Goal: Communication & Community: Participate in discussion

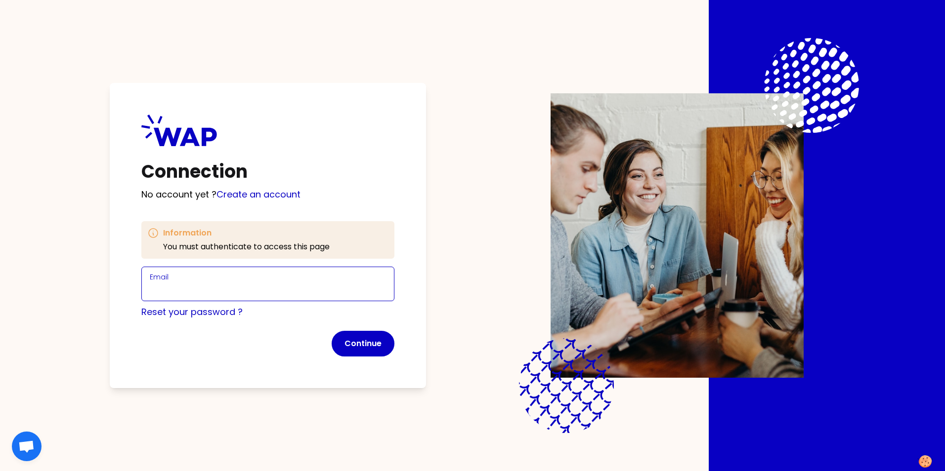
click at [244, 284] on input "Email" at bounding box center [268, 290] width 236 height 14
type input "[EMAIL_ADDRESS][PERSON_NAME][DOMAIN_NAME]"
click at [260, 195] on link "Create an account" at bounding box center [258, 194] width 84 height 12
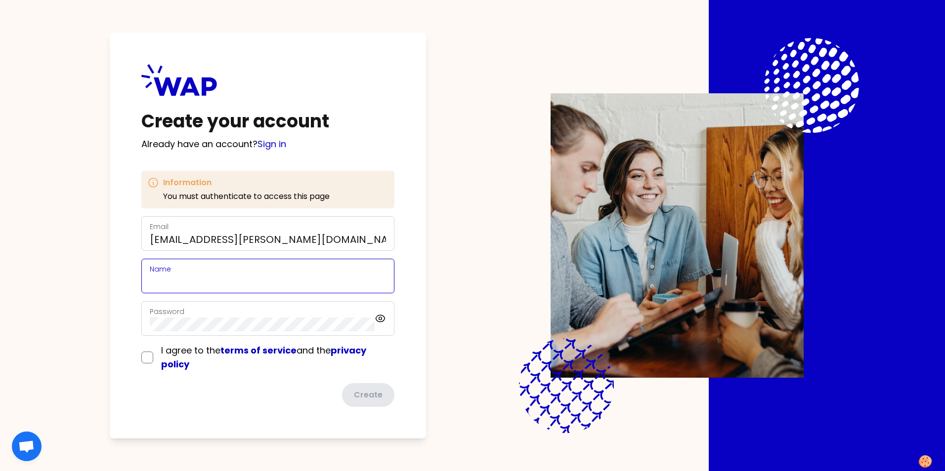
click at [192, 280] on input "Name" at bounding box center [268, 282] width 236 height 14
type input "[PERSON_NAME]"
click at [147, 355] on input "checkbox" at bounding box center [147, 358] width 12 height 12
checkbox input "true"
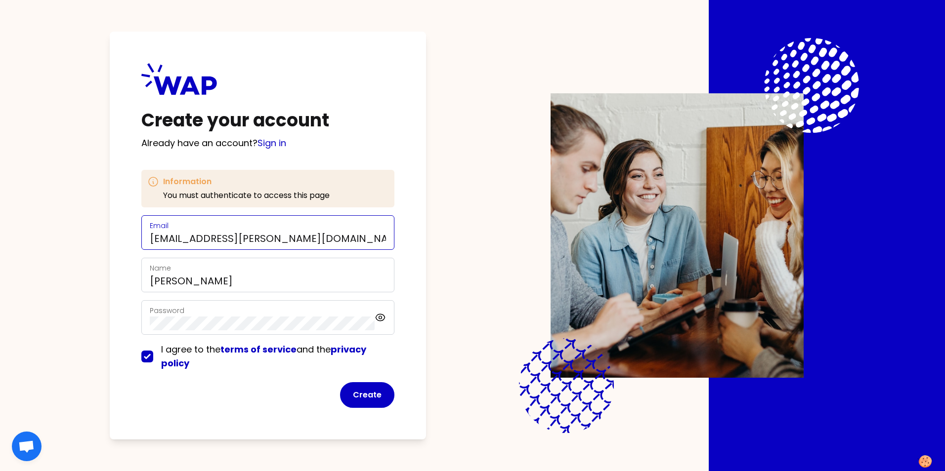
click at [316, 241] on input "[EMAIL_ADDRESS][PERSON_NAME][DOMAIN_NAME]" at bounding box center [268, 239] width 236 height 14
click at [363, 400] on button "Create" at bounding box center [367, 396] width 54 height 26
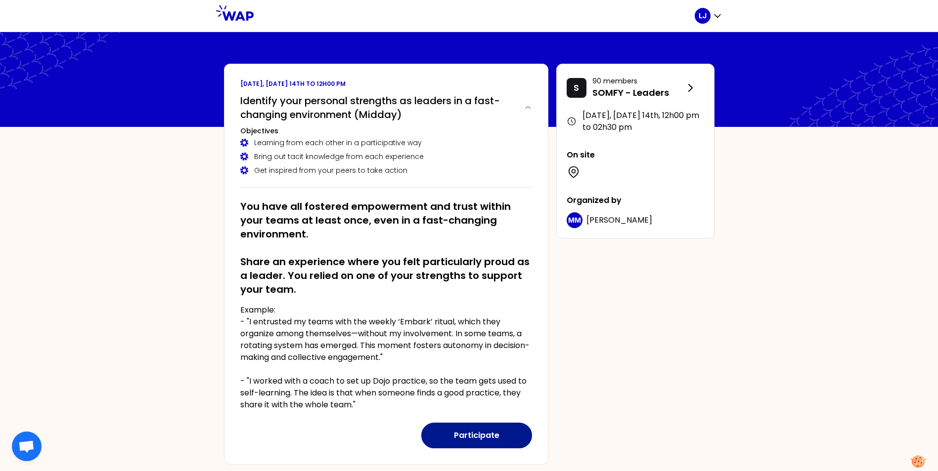
click at [483, 433] on button "Participate" at bounding box center [476, 436] width 111 height 26
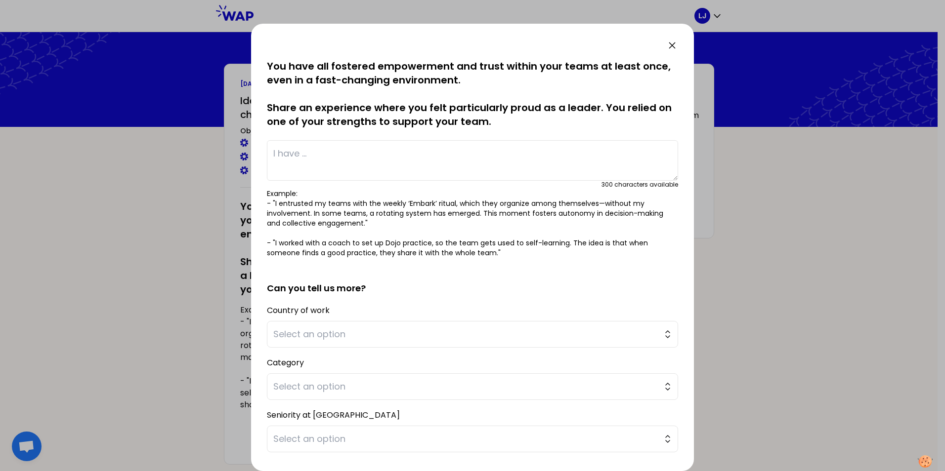
click at [322, 151] on textarea at bounding box center [472, 160] width 411 height 41
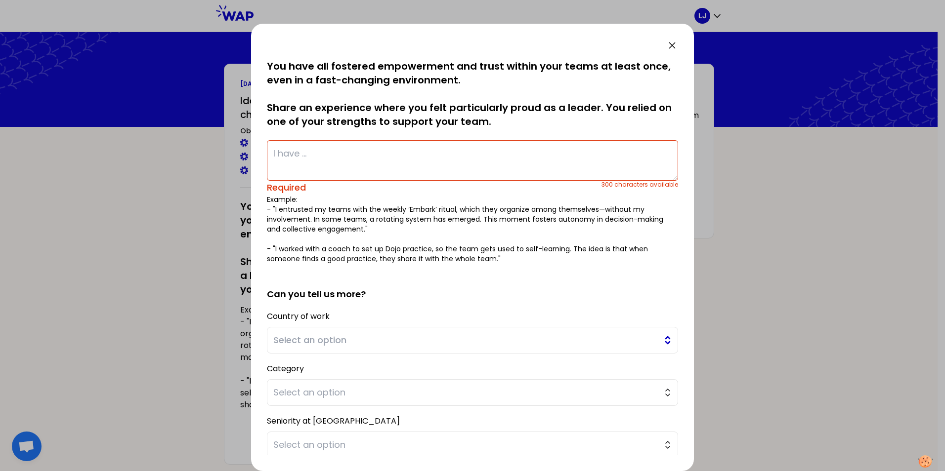
click at [647, 331] on button "Select an option" at bounding box center [472, 340] width 411 height 27
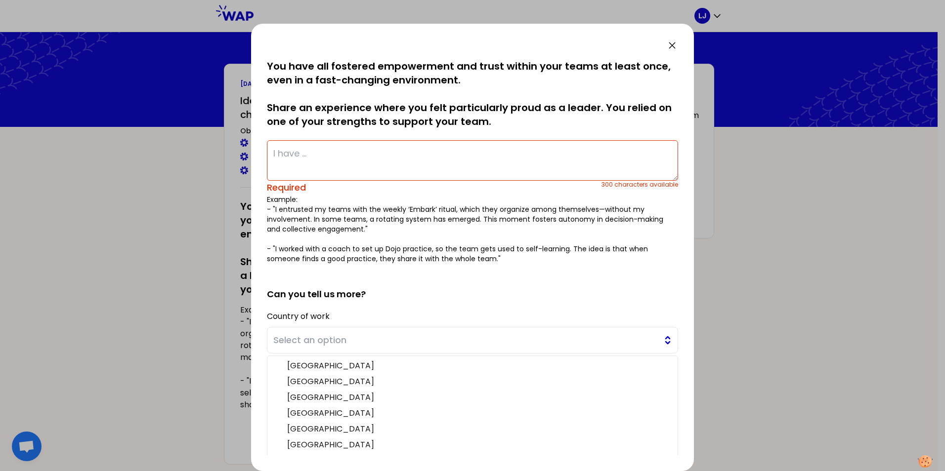
scroll to position [42, 0]
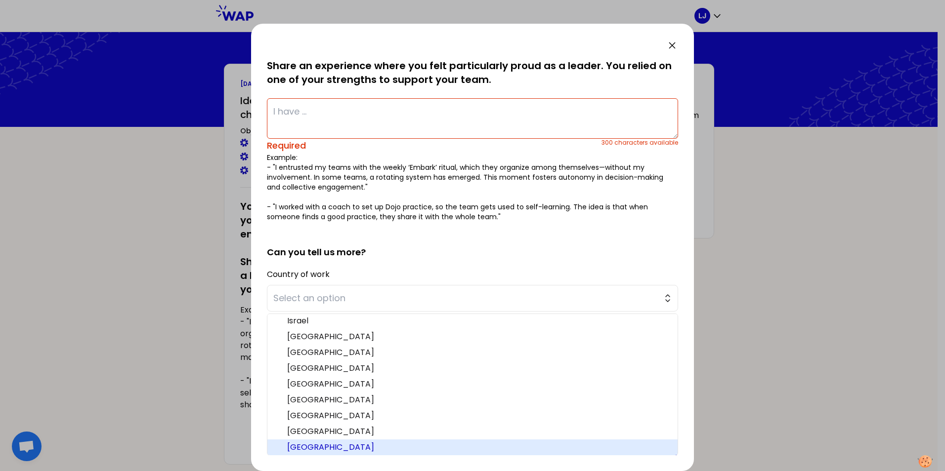
click at [391, 445] on span "[GEOGRAPHIC_DATA]" at bounding box center [478, 448] width 383 height 12
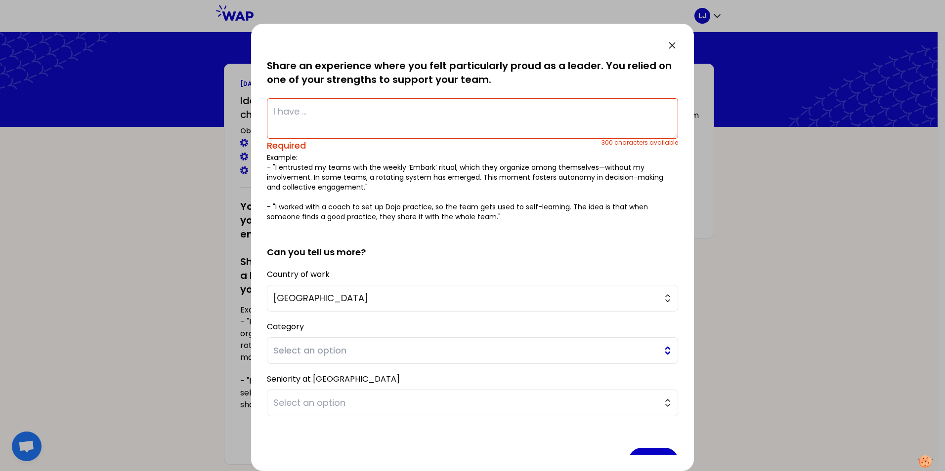
click at [372, 354] on span "Select an option" at bounding box center [465, 351] width 384 height 14
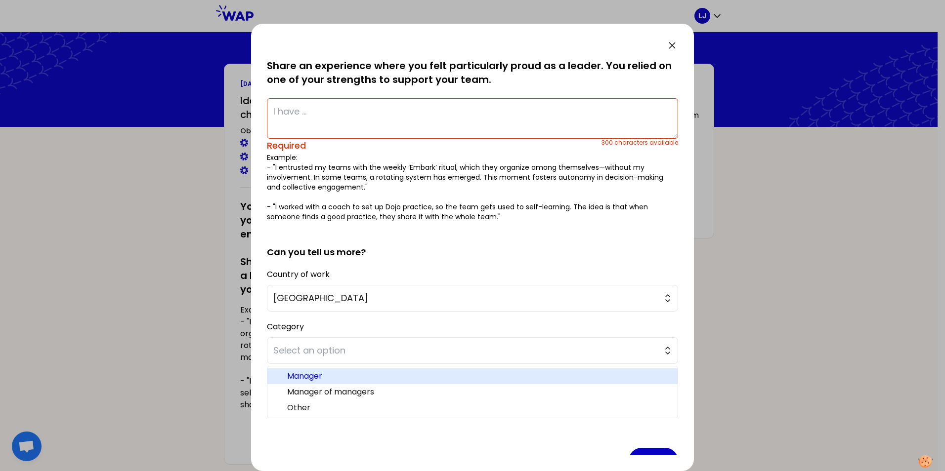
click at [363, 380] on span "Manager" at bounding box center [478, 377] width 383 height 12
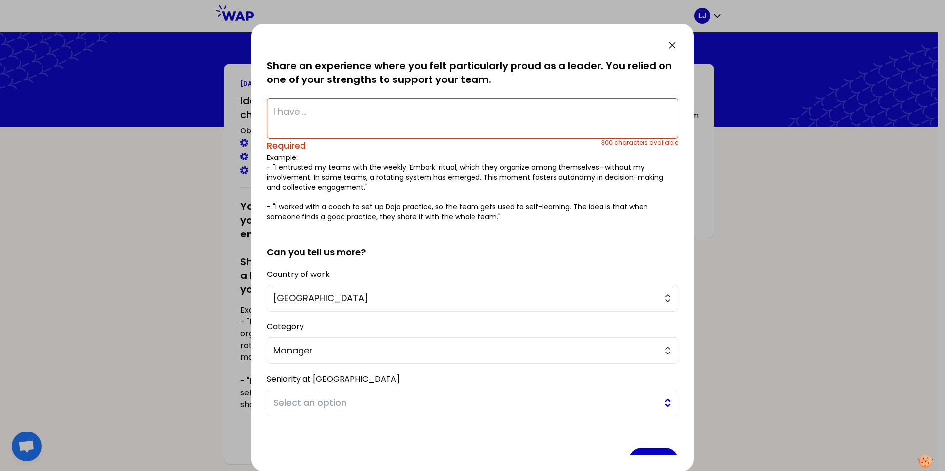
click at [357, 402] on span "Select an option" at bounding box center [465, 403] width 384 height 14
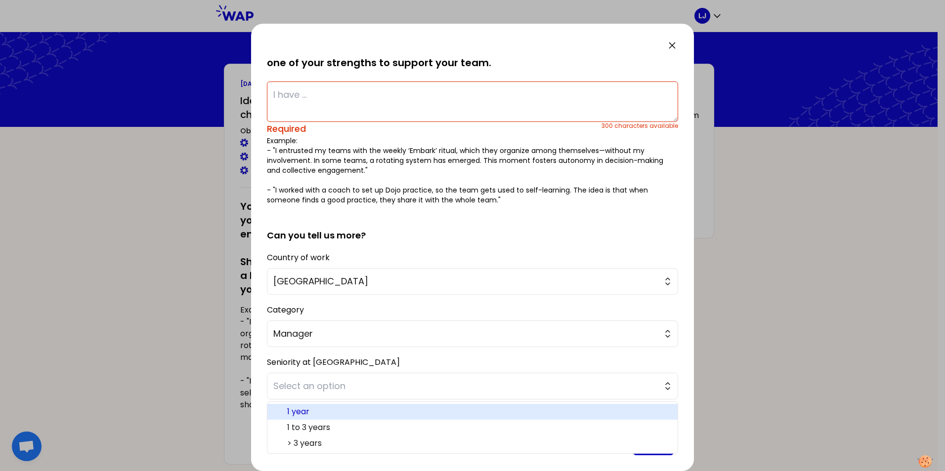
scroll to position [68, 0]
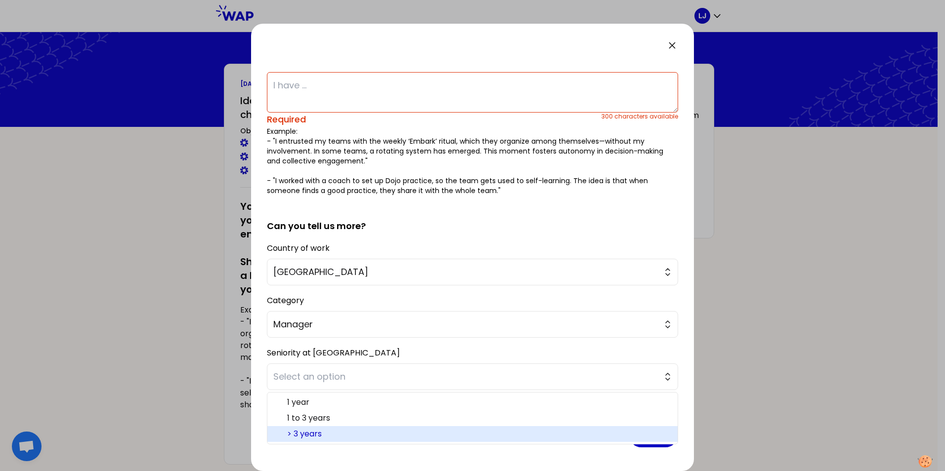
click at [299, 430] on span "> 3 years" at bounding box center [478, 434] width 383 height 12
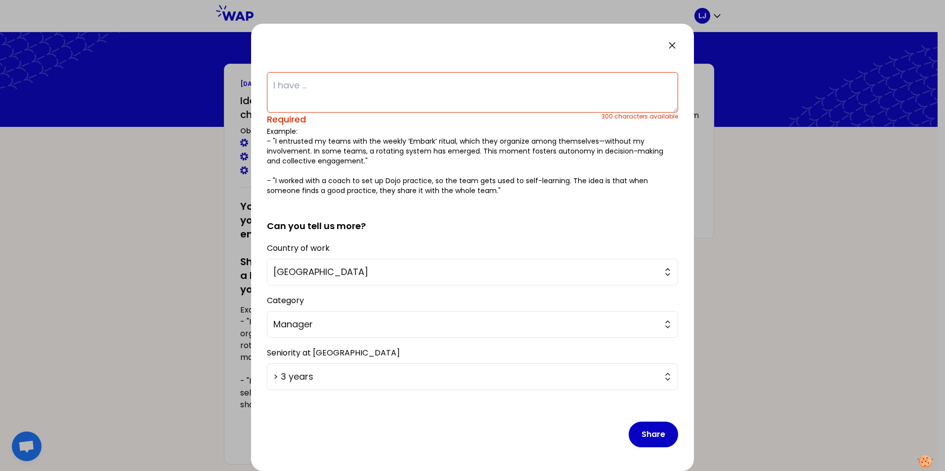
scroll to position [0, 0]
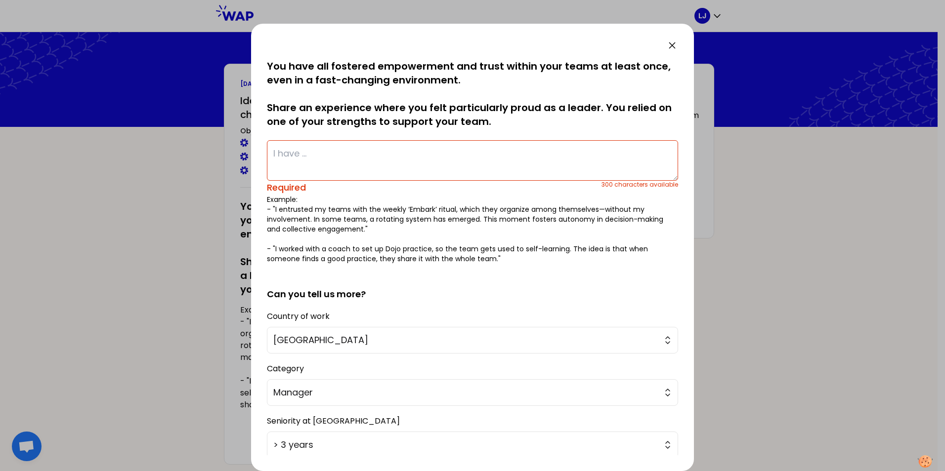
click at [348, 151] on textarea at bounding box center [472, 160] width 411 height 41
type textarea """
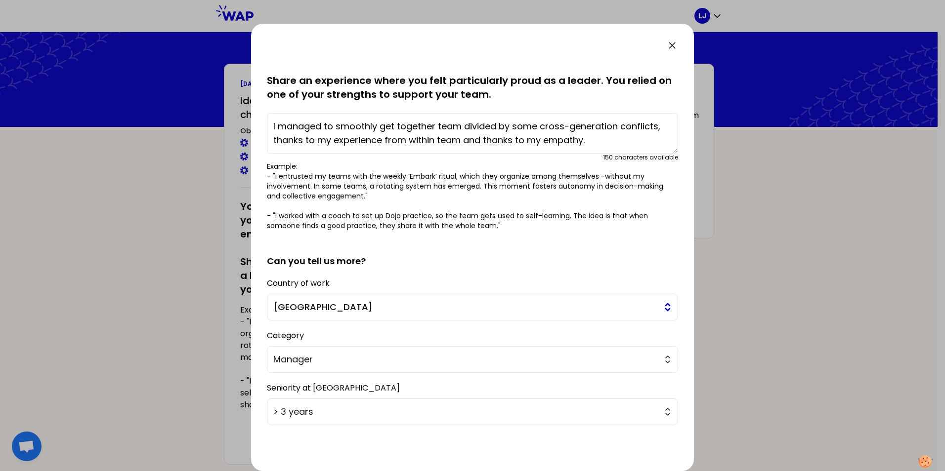
scroll to position [62, 0]
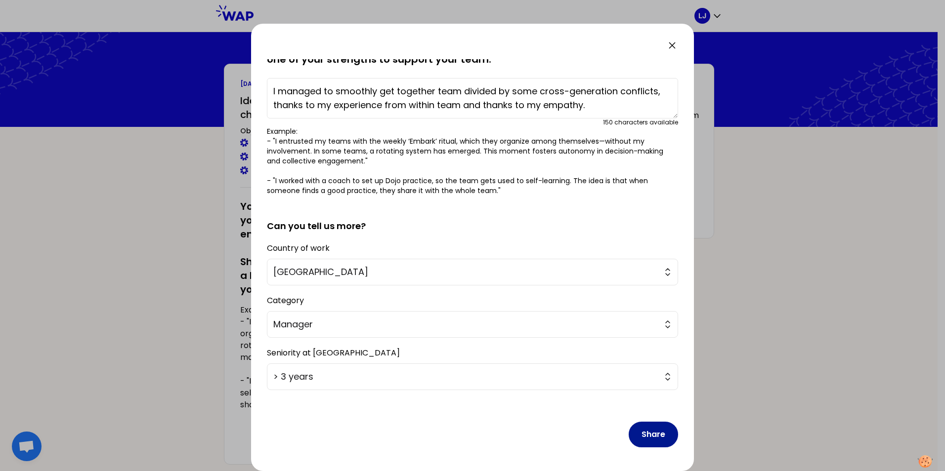
type textarea "I managed to smoothly get together team divided by some cross-generation confli…"
click at [652, 433] on button "Share" at bounding box center [653, 435] width 49 height 26
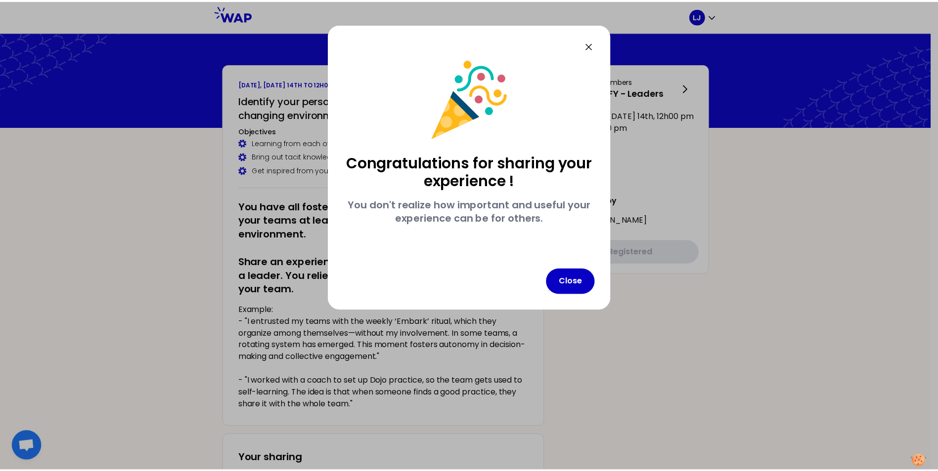
scroll to position [0, 0]
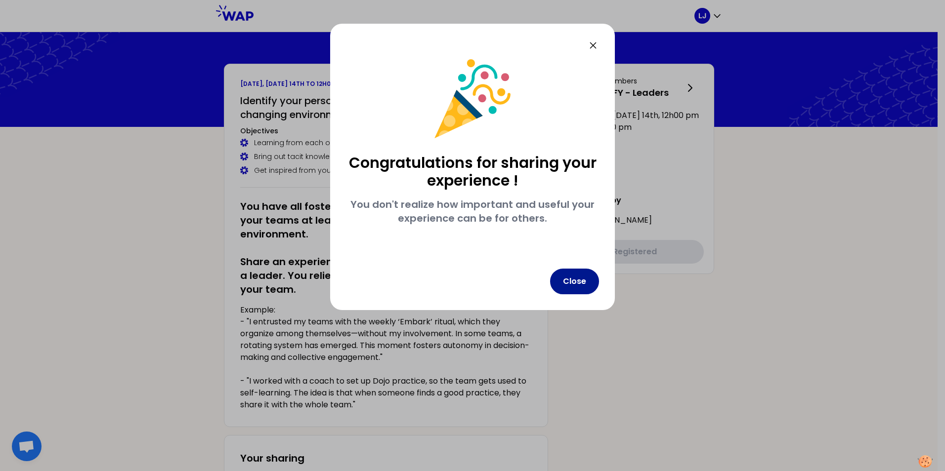
click at [587, 273] on button "Close" at bounding box center [574, 282] width 49 height 26
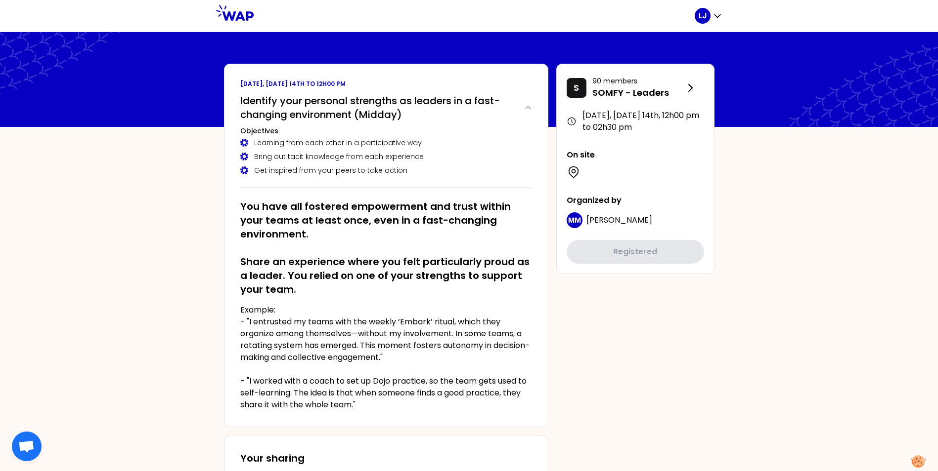
click at [718, 13] on icon "button" at bounding box center [717, 16] width 10 height 10
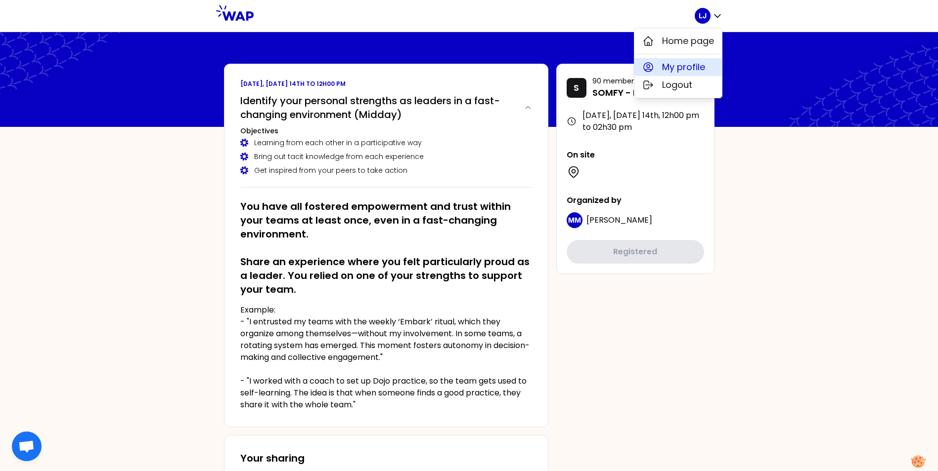
click at [702, 68] on span "My profile" at bounding box center [683, 67] width 43 height 14
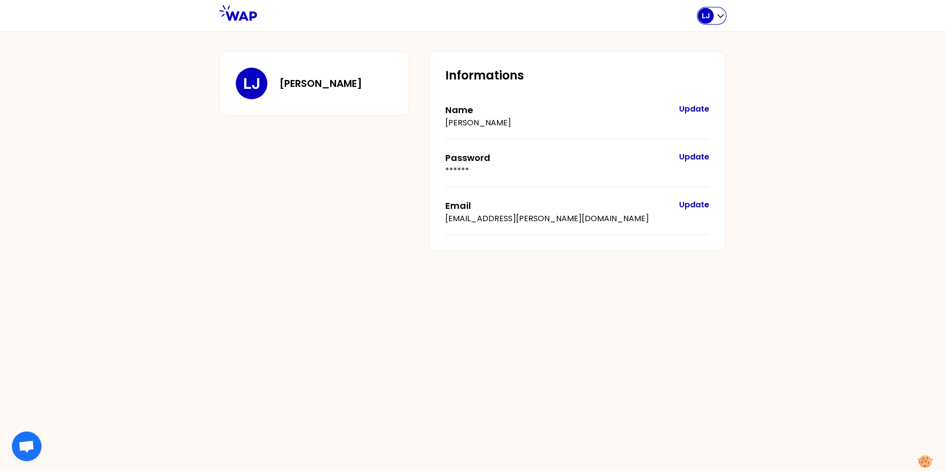
click at [719, 16] on icon "button" at bounding box center [721, 16] width 10 height 10
click at [706, 40] on span "Home page" at bounding box center [691, 41] width 52 height 14
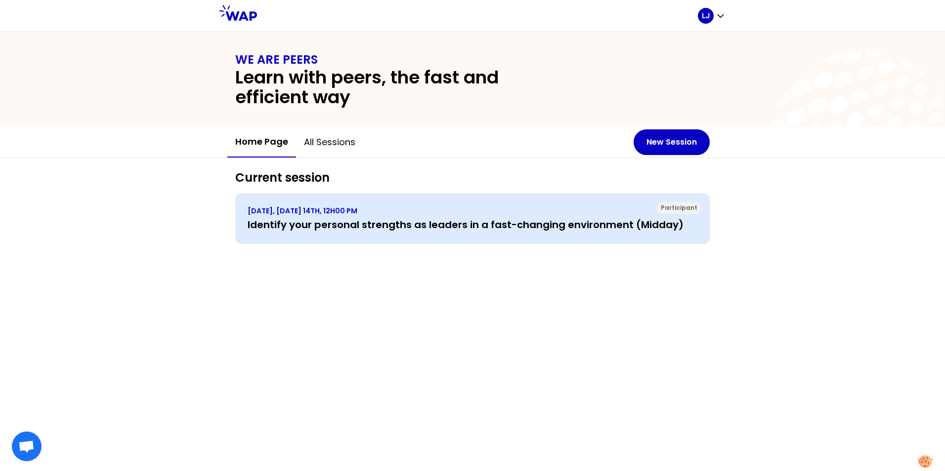
click at [543, 218] on h3 "Identify your personal strengths as leaders in a fast-changing environment (Mid…" at bounding box center [473, 225] width 450 height 14
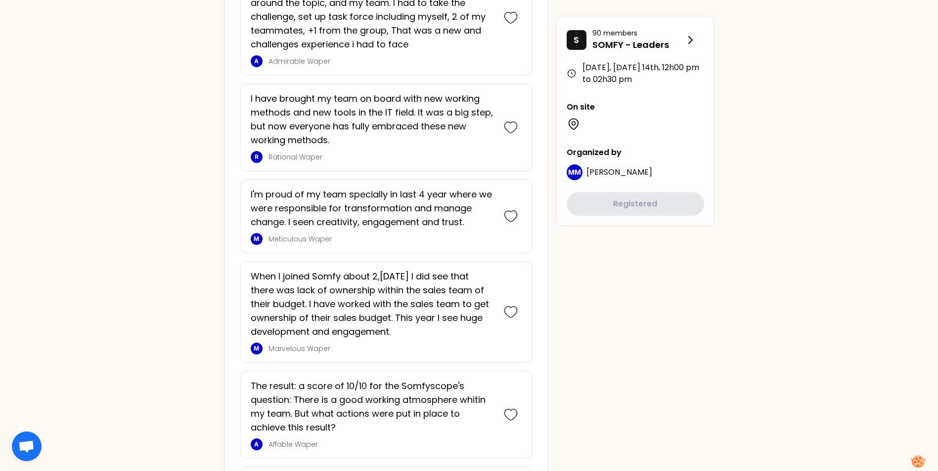
scroll to position [791, 0]
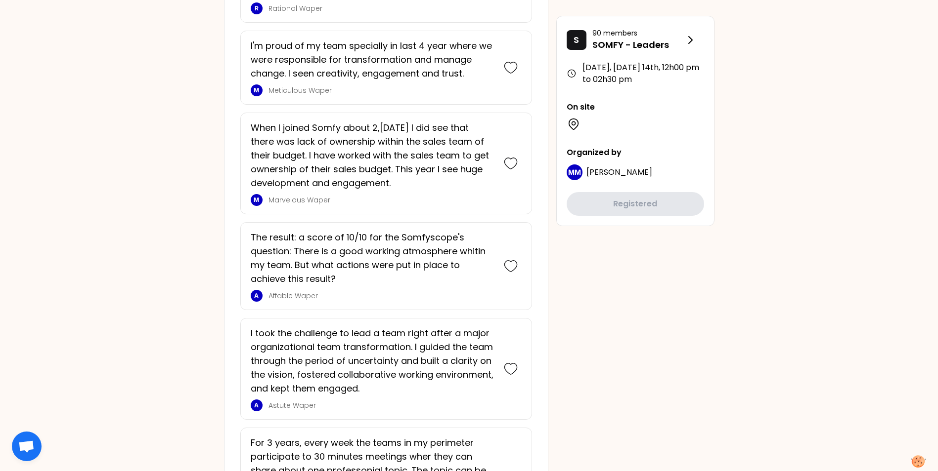
click at [24, 442] on span "Otwarty czat" at bounding box center [26, 448] width 16 height 14
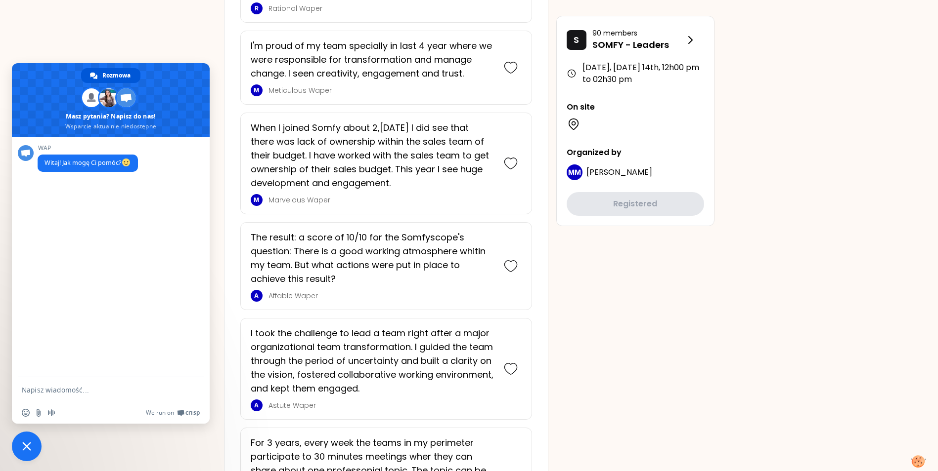
click at [69, 383] on form at bounding box center [100, 391] width 156 height 27
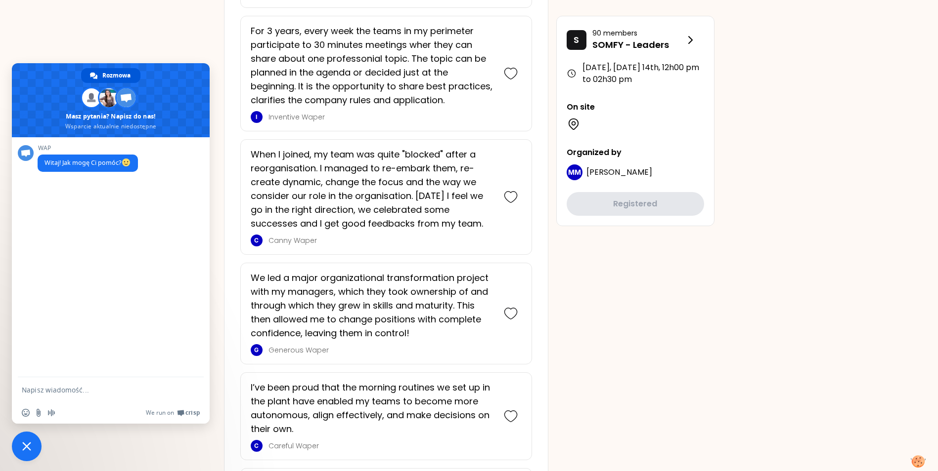
scroll to position [1615, 0]
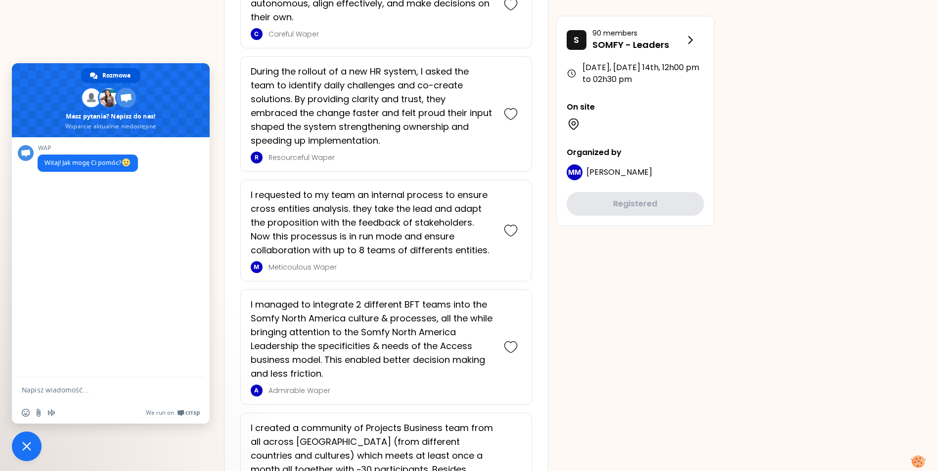
click at [77, 399] on form at bounding box center [100, 391] width 156 height 27
click at [84, 388] on textarea "Napisz wiadomość..." at bounding box center [100, 390] width 156 height 9
type textarea "how to take notes"
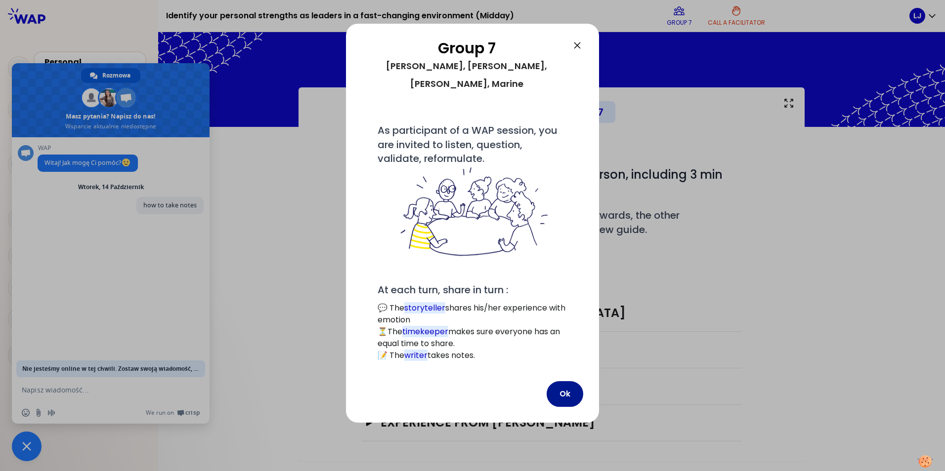
click at [553, 382] on button "Ok" at bounding box center [565, 395] width 37 height 26
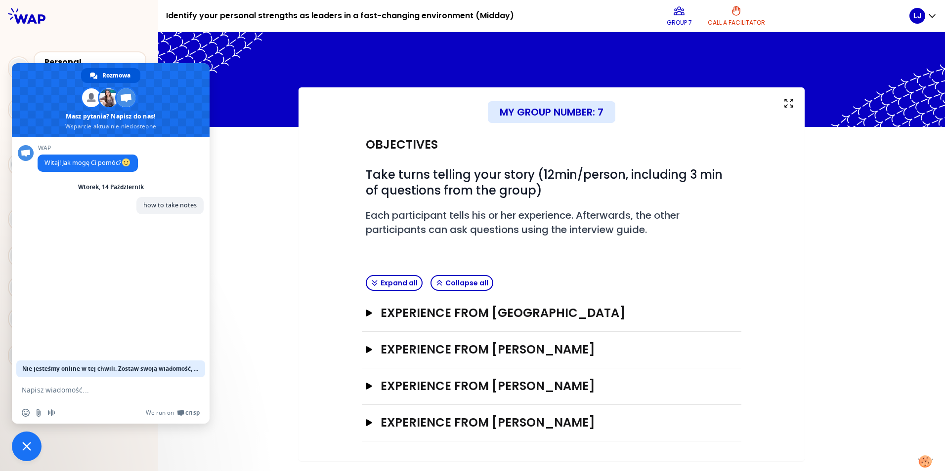
click at [300, 188] on div "My group number: 7 Objectives # Take turns telling your story (12min/person, in…" at bounding box center [552, 274] width 506 height 374
click at [27, 440] on span "Zamknij czat" at bounding box center [27, 447] width 30 height 30
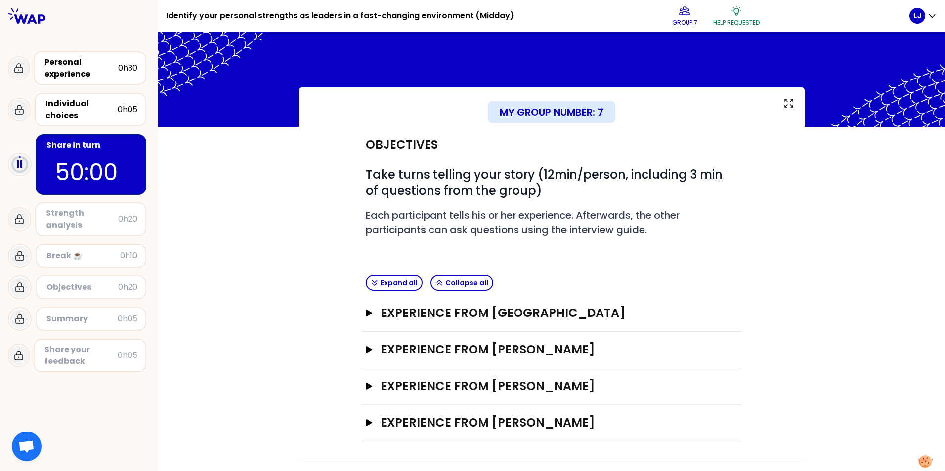
click at [106, 161] on p "50:00" at bounding box center [90, 172] width 71 height 35
click at [368, 313] on icon "button" at bounding box center [369, 313] width 6 height 7
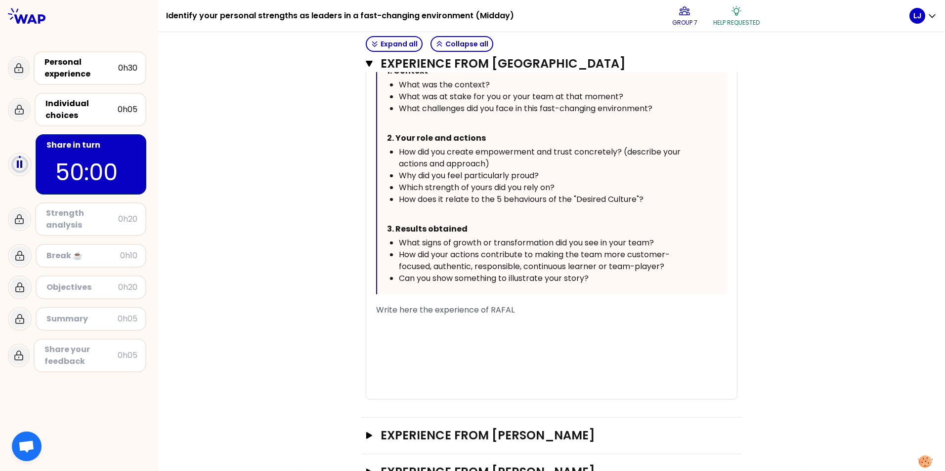
scroll to position [537, 0]
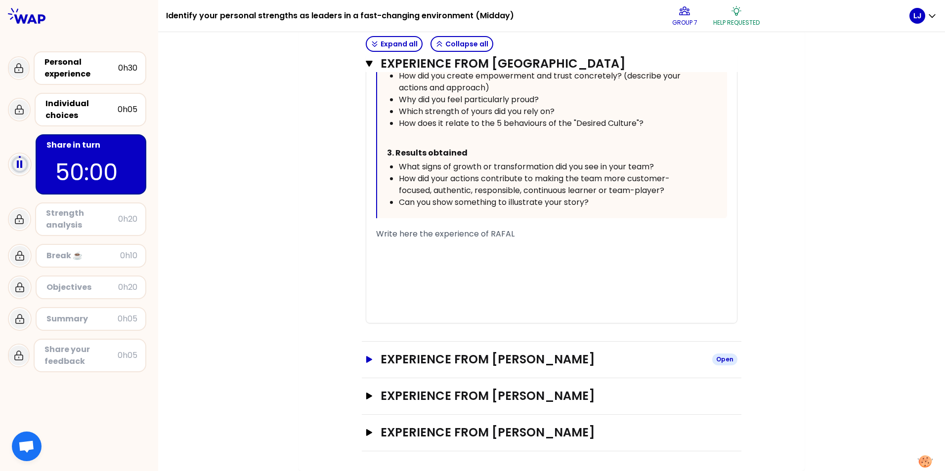
click at [366, 357] on icon "button" at bounding box center [369, 359] width 6 height 7
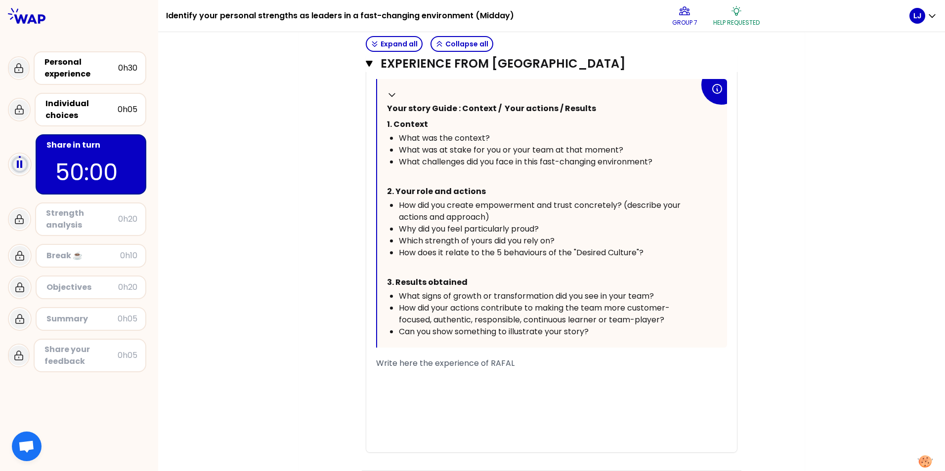
scroll to position [438, 0]
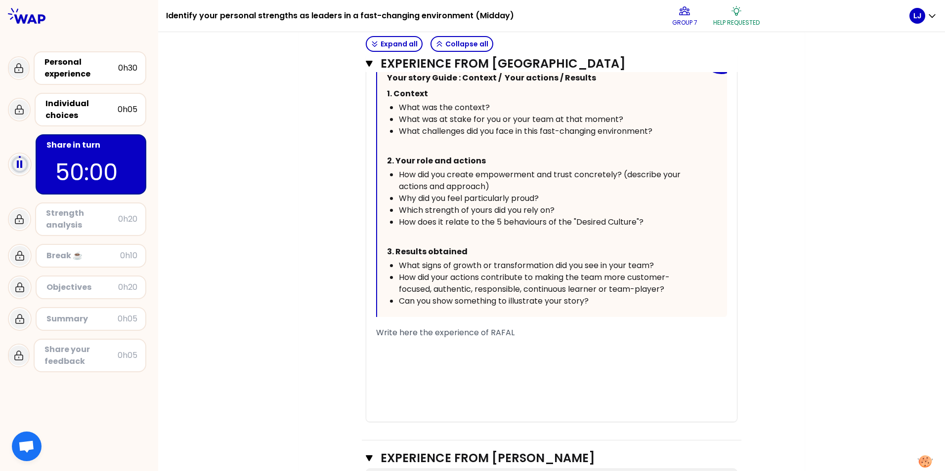
click at [462, 336] on span "Write here the experience of RAFAL" at bounding box center [445, 332] width 138 height 11
click at [376, 333] on span "Write here the experience of RAFAL" at bounding box center [445, 332] width 138 height 11
click at [503, 346] on div "﻿" at bounding box center [551, 345] width 351 height 12
click at [484, 334] on span "Write here the experience of RAFAL" at bounding box center [445, 332] width 138 height 11
click at [487, 329] on span "Write here the experience of RAFAL" at bounding box center [445, 332] width 138 height 11
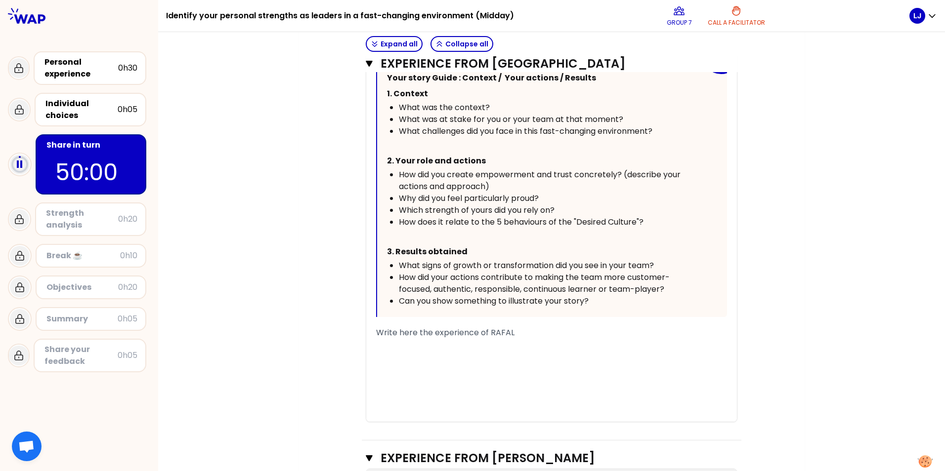
drag, startPoint x: 510, startPoint y: 330, endPoint x: 231, endPoint y: 321, distance: 278.9
click at [231, 321] on div "My group number: 7 Objectives # Take turns telling your story (12min/person, in…" at bounding box center [551, 364] width 787 height 1429
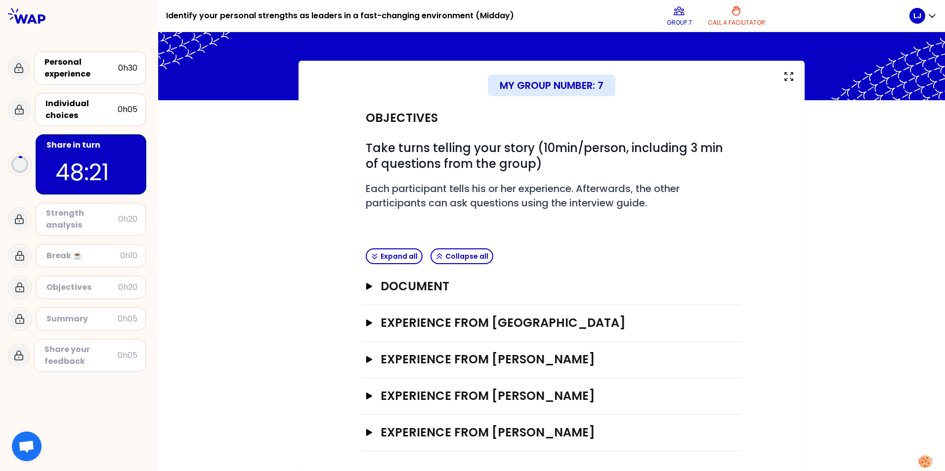
scroll to position [27, 0]
click at [420, 316] on h3 "Experience from [GEOGRAPHIC_DATA]" at bounding box center [543, 323] width 324 height 16
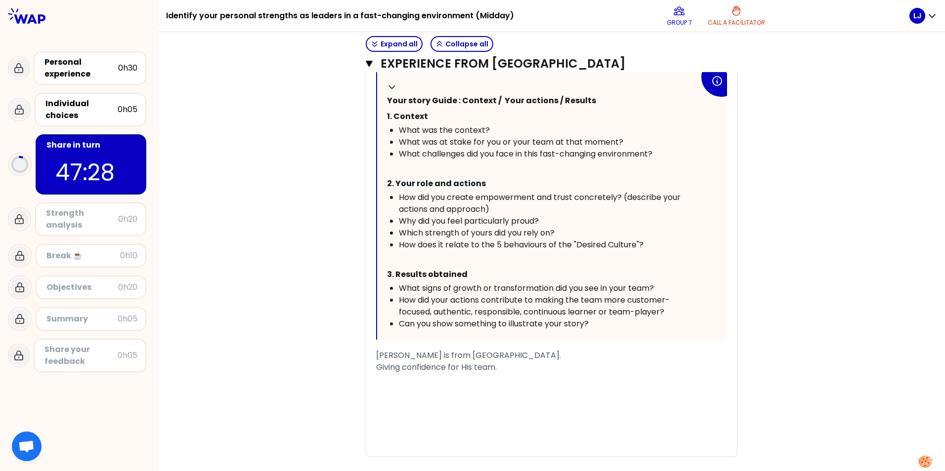
scroll to position [521, 0]
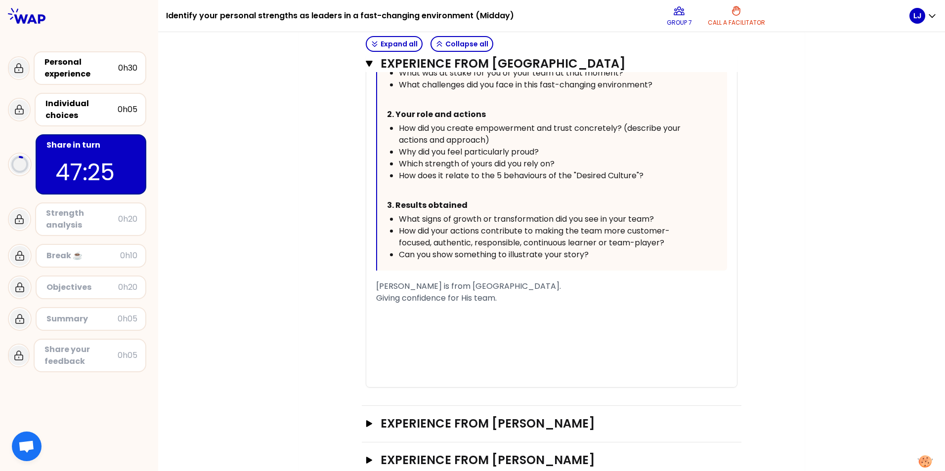
click at [496, 298] on div "[PERSON_NAME] is from [GEOGRAPHIC_DATA]. Giving confidence for His team." at bounding box center [551, 293] width 351 height 24
click at [494, 298] on span "[PERSON_NAME] is from [GEOGRAPHIC_DATA]. Giving confidence for His team." at bounding box center [469, 292] width 187 height 23
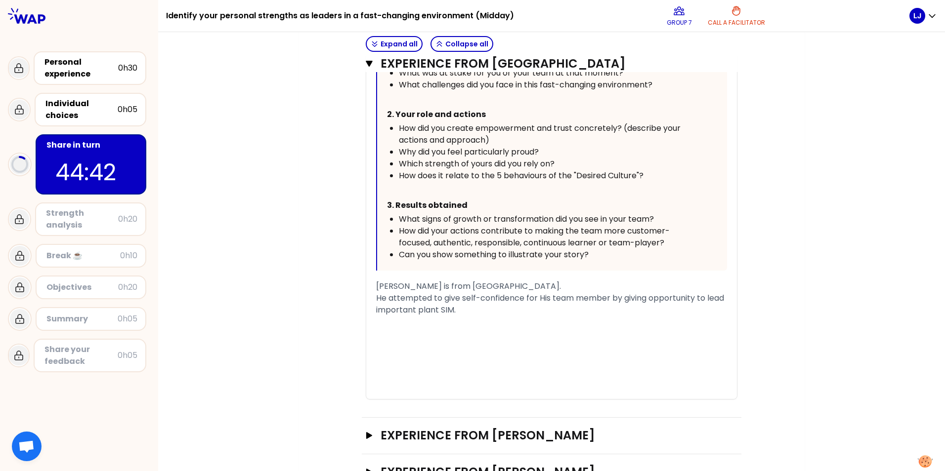
click at [475, 284] on span "[PERSON_NAME] is from [GEOGRAPHIC_DATA]. He attempted to give self-confidence f…" at bounding box center [551, 298] width 350 height 35
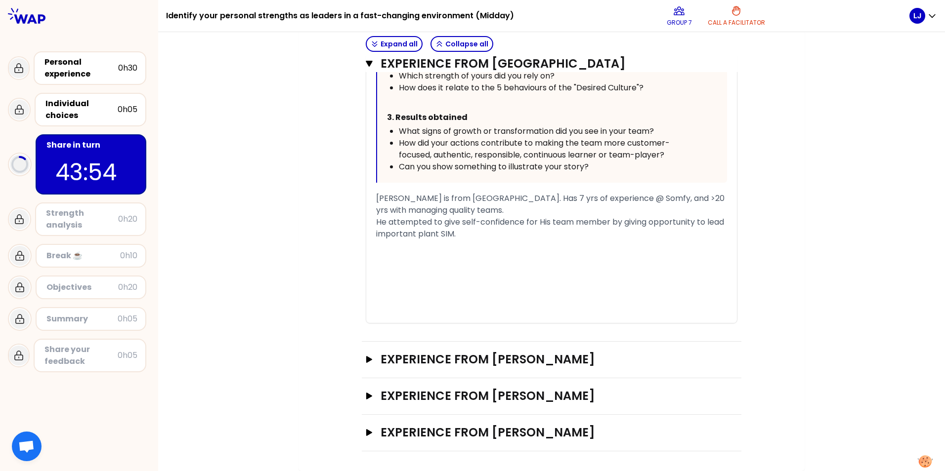
scroll to position [621, 0]
click at [525, 216] on div "[PERSON_NAME] is from [GEOGRAPHIC_DATA]. Has 7 yrs of experience @ Somfy, and >…" at bounding box center [551, 216] width 351 height 47
click at [517, 226] on div "[PERSON_NAME] is from [GEOGRAPHIC_DATA]. Has 7 yrs of experience @ Somfy, and >…" at bounding box center [551, 216] width 351 height 47
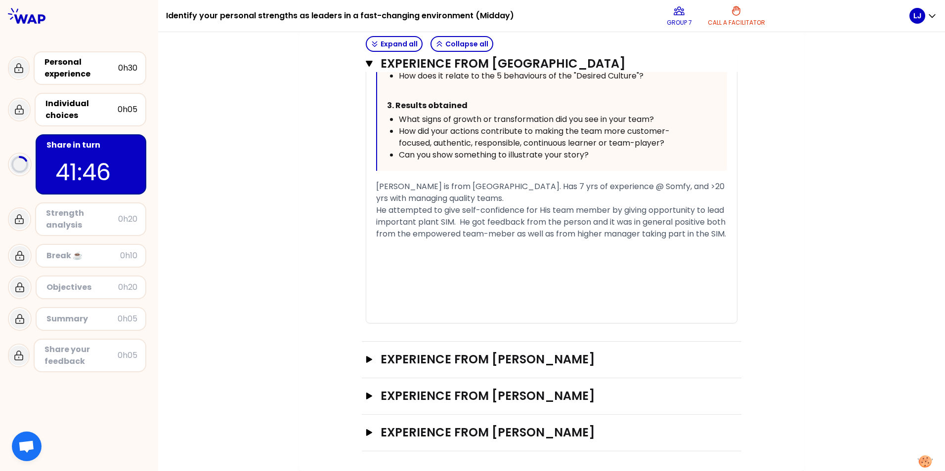
click at [455, 240] on div "[PERSON_NAME] is from [GEOGRAPHIC_DATA]. Has 7 yrs of experience @ Somfy, and >…" at bounding box center [551, 210] width 351 height 59
click at [371, 180] on div "« I agreed with my Team collegue (Learning by [PERSON_NAME]) to lead one of the…" at bounding box center [551, 51] width 371 height 544
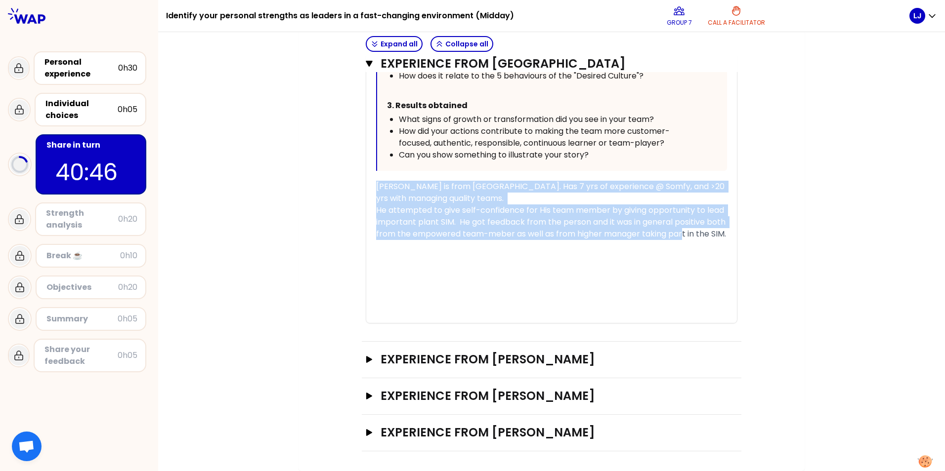
drag, startPoint x: 374, startPoint y: 183, endPoint x: 420, endPoint y: 254, distance: 83.9
click at [420, 240] on div "[PERSON_NAME] is from [GEOGRAPHIC_DATA]. Has 7 yrs of experience @ Somfy, and >…" at bounding box center [551, 210] width 351 height 59
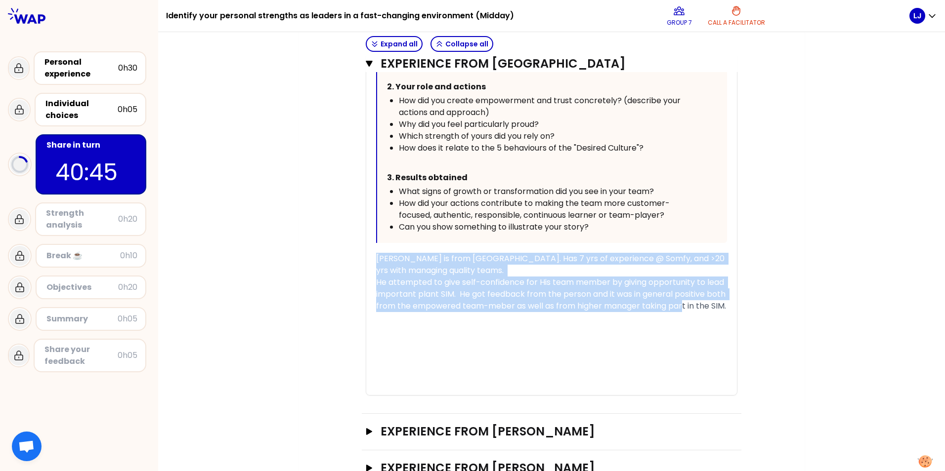
scroll to position [571, 0]
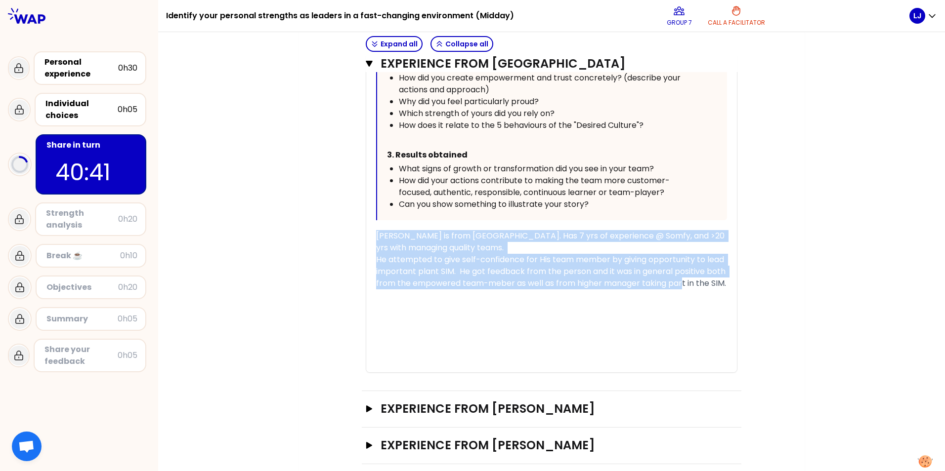
click at [518, 290] on div "[PERSON_NAME] is from [GEOGRAPHIC_DATA]. Has 7 yrs of experience @ Somfy, and >…" at bounding box center [551, 259] width 351 height 59
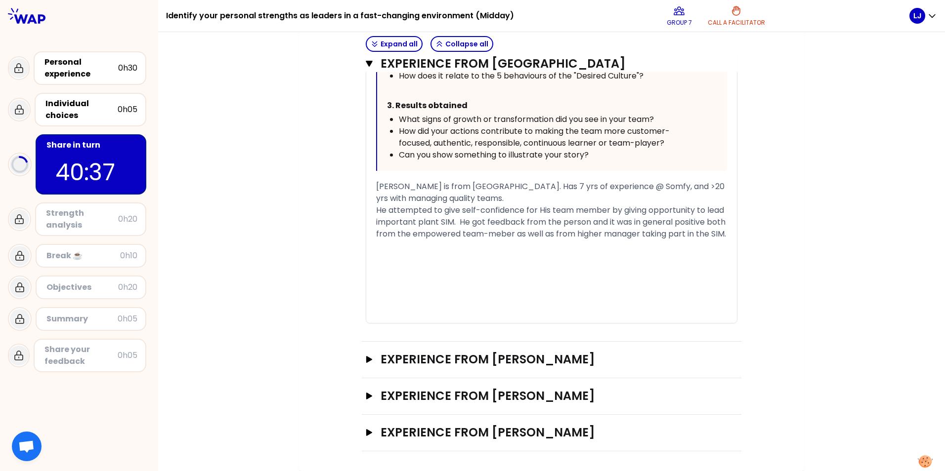
scroll to position [644, 0]
click at [434, 200] on span "[PERSON_NAME] is from [GEOGRAPHIC_DATA]. Has 7 yrs of experience @ Somfy, and >…" at bounding box center [551, 210] width 351 height 59
click at [449, 197] on span "[PERSON_NAME] is from [GEOGRAPHIC_DATA]. Has 7 yrs of experience @ Somfy, and >…" at bounding box center [551, 210] width 351 height 59
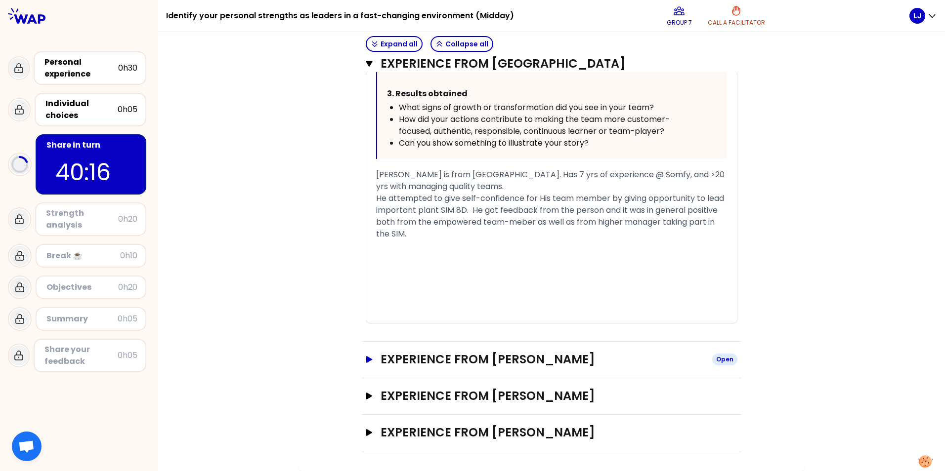
click at [573, 361] on h3 "Experience from [PERSON_NAME]" at bounding box center [543, 360] width 324 height 16
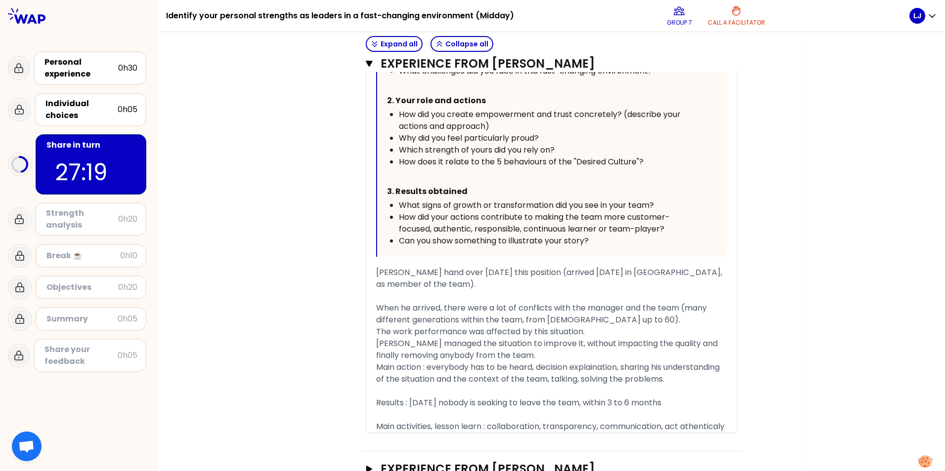
scroll to position [1139, 0]
